Goal: Find specific fact: Find contact information

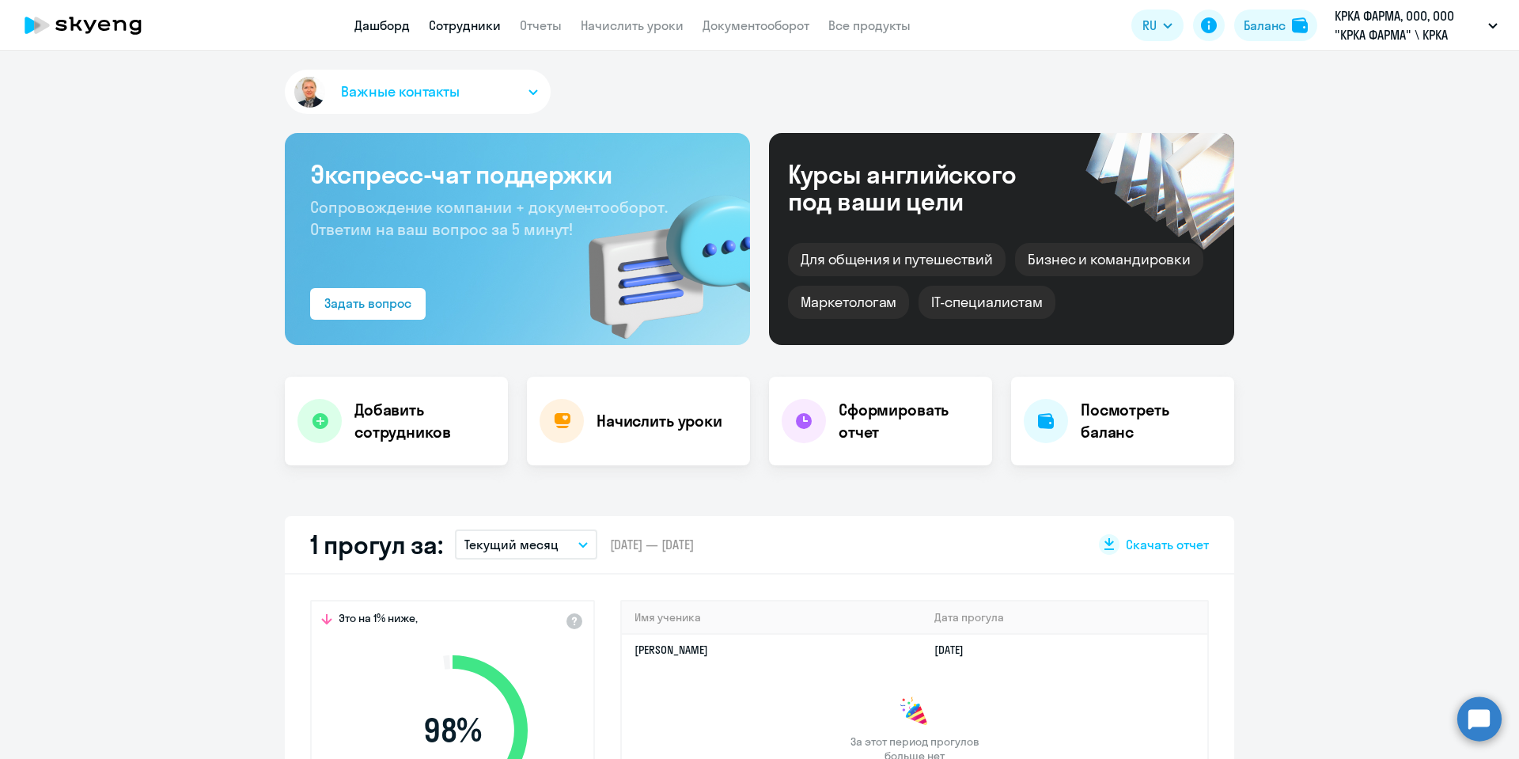
click at [487, 22] on link "Сотрудники" at bounding box center [465, 25] width 72 height 16
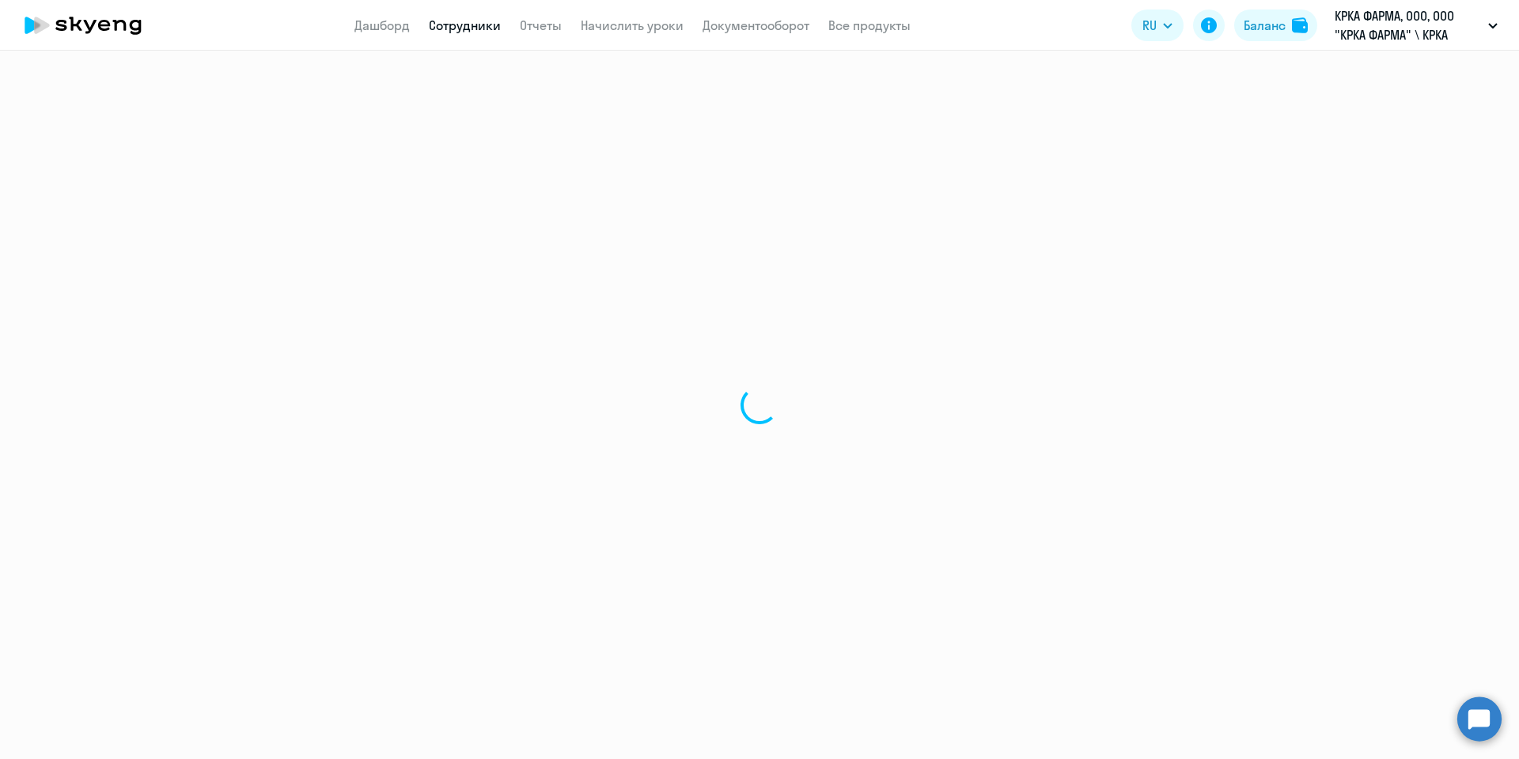
select select "30"
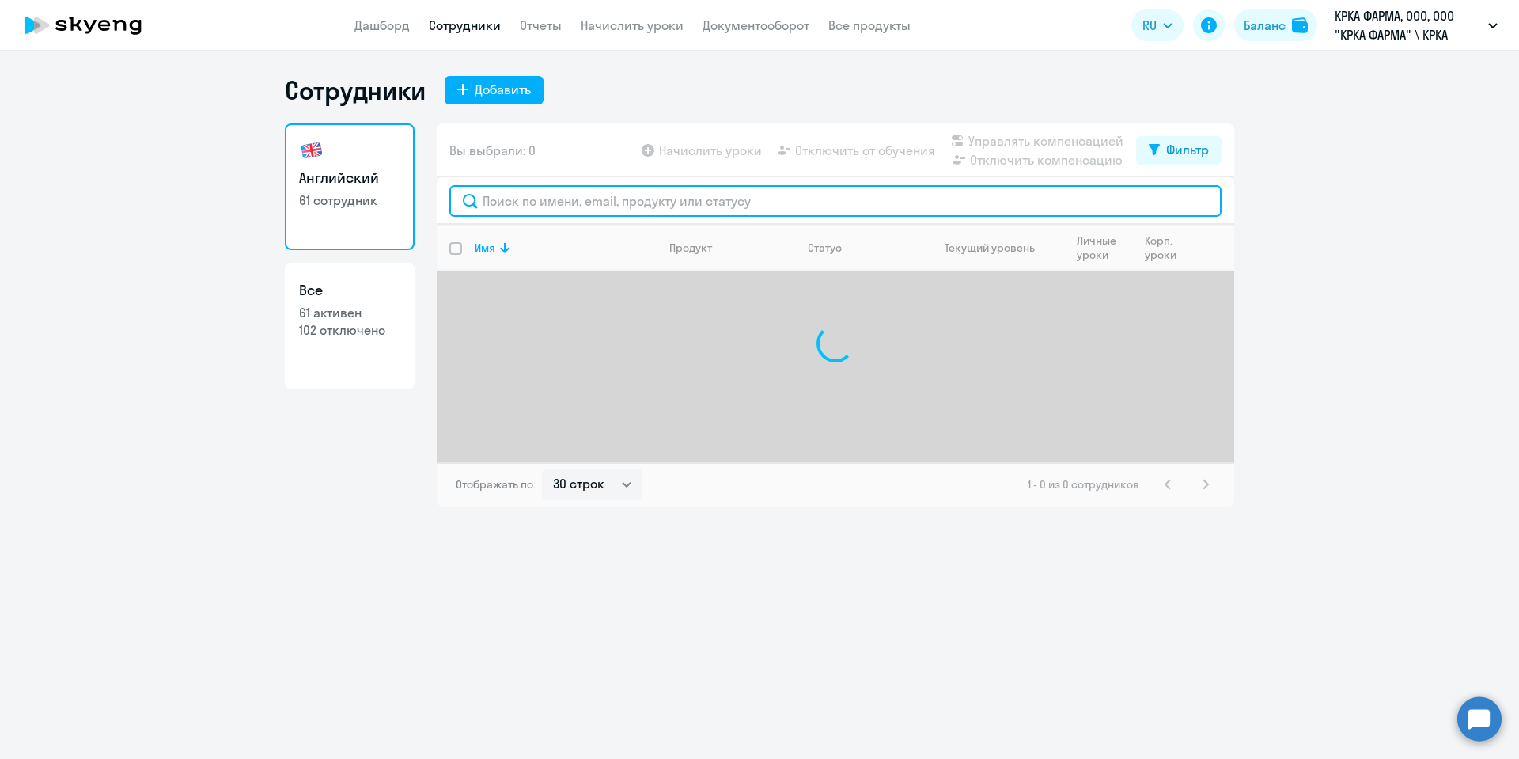
click at [573, 210] on input "text" at bounding box center [835, 201] width 772 height 32
type input "[PERSON_NAME]"
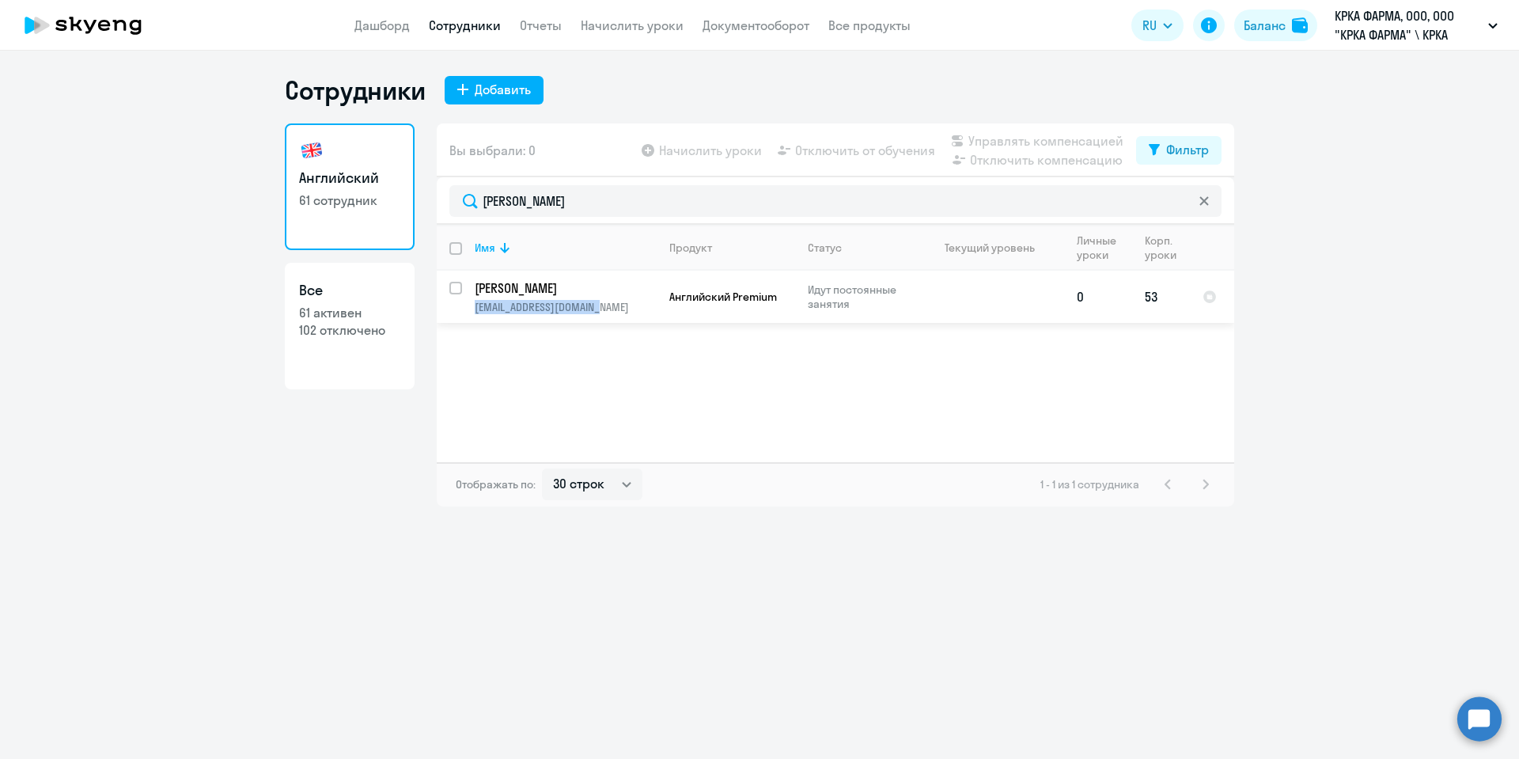
copy p "[EMAIL_ADDRESS][DOMAIN_NAME]"
drag, startPoint x: 608, startPoint y: 309, endPoint x: 473, endPoint y: 309, distance: 135.3
click at [473, 309] on td "[PERSON_NAME] [PERSON_NAME][EMAIL_ADDRESS][DOMAIN_NAME]" at bounding box center [559, 297] width 195 height 52
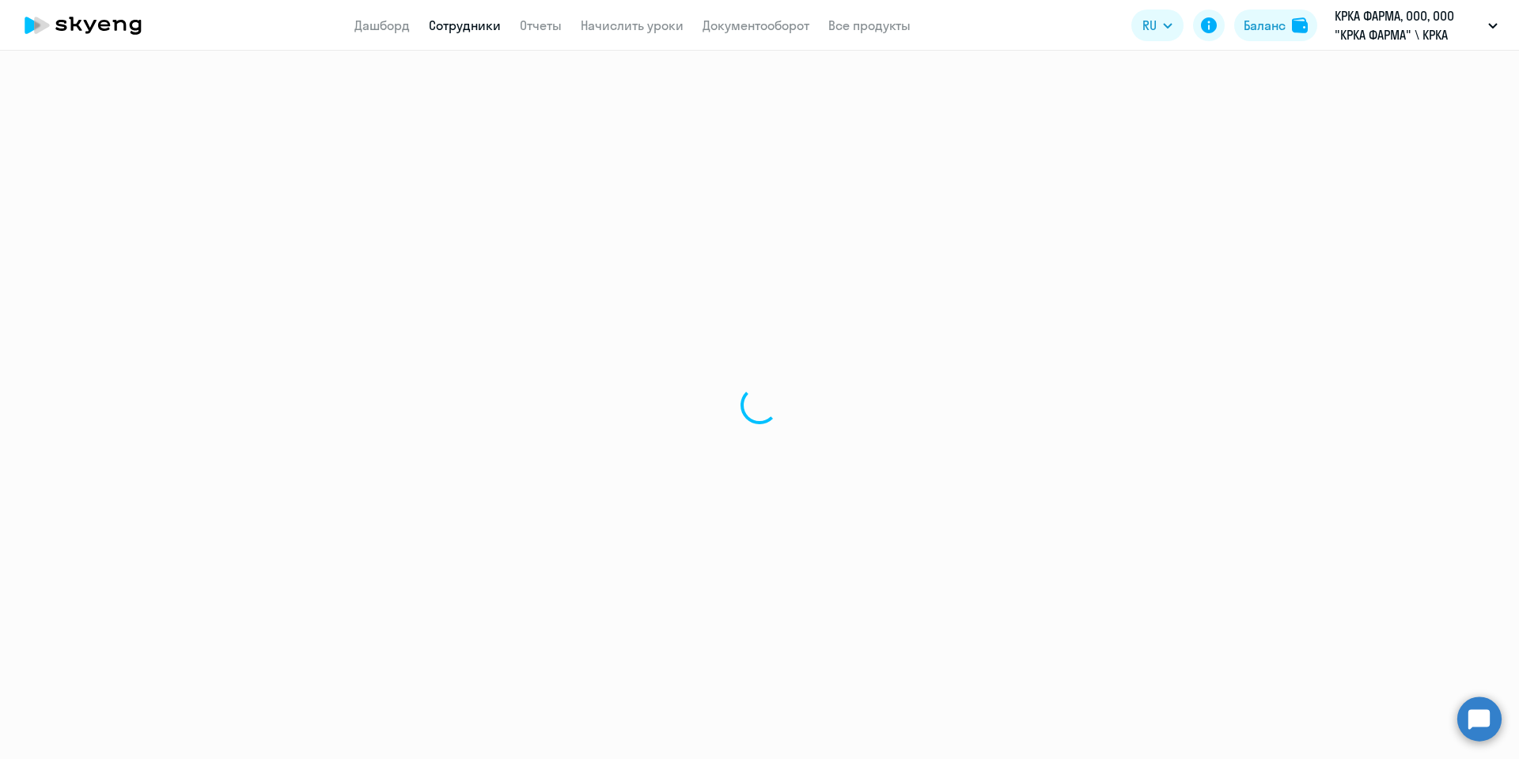
select select "english"
